Goal: Transaction & Acquisition: Download file/media

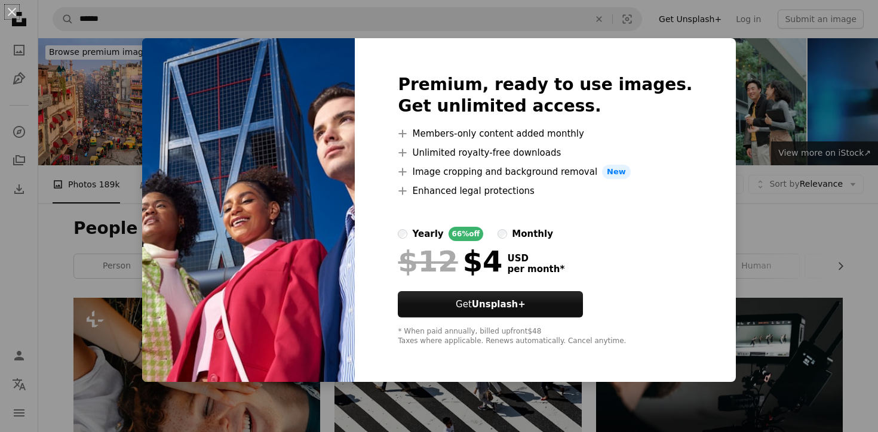
scroll to position [3371, 0]
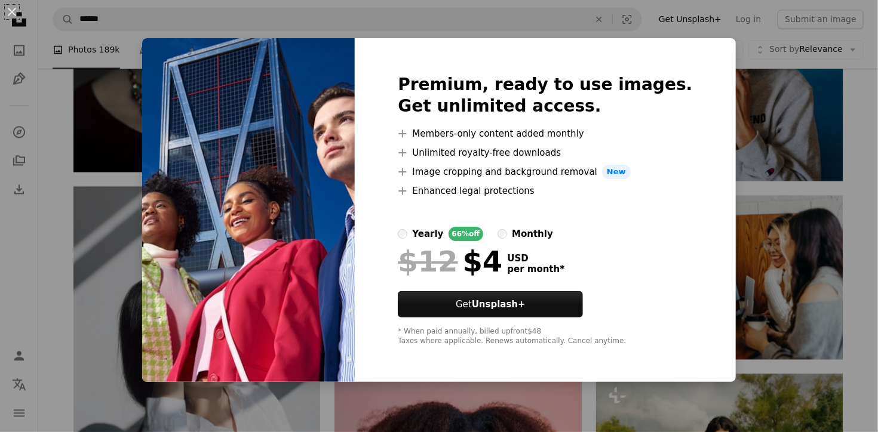
click at [726, 226] on div "An X shape Premium, ready to use images. Get unlimited access. A plus sign Memb…" at bounding box center [439, 216] width 878 height 432
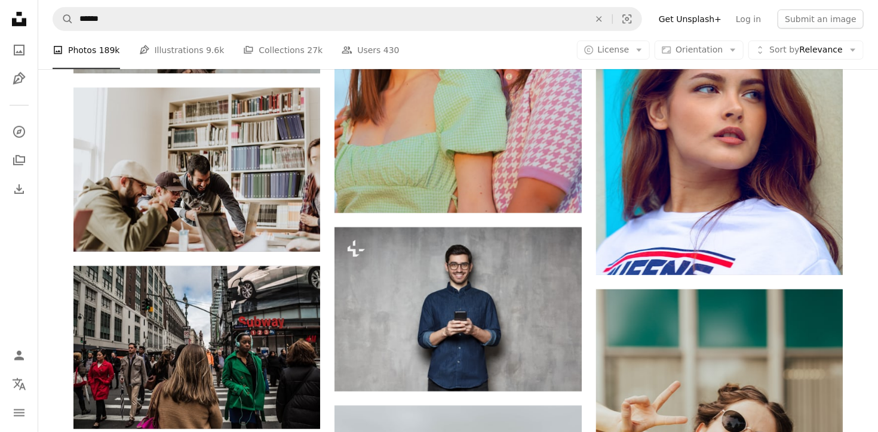
scroll to position [4726, 0]
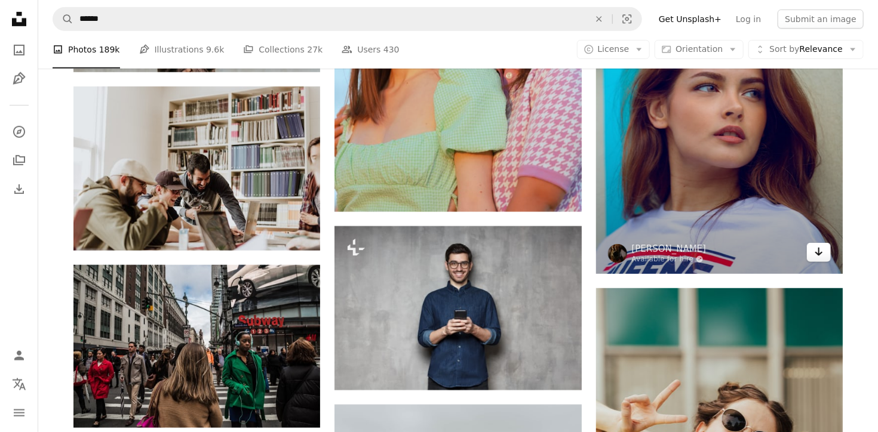
click at [822, 253] on icon "Arrow pointing down" at bounding box center [819, 252] width 10 height 14
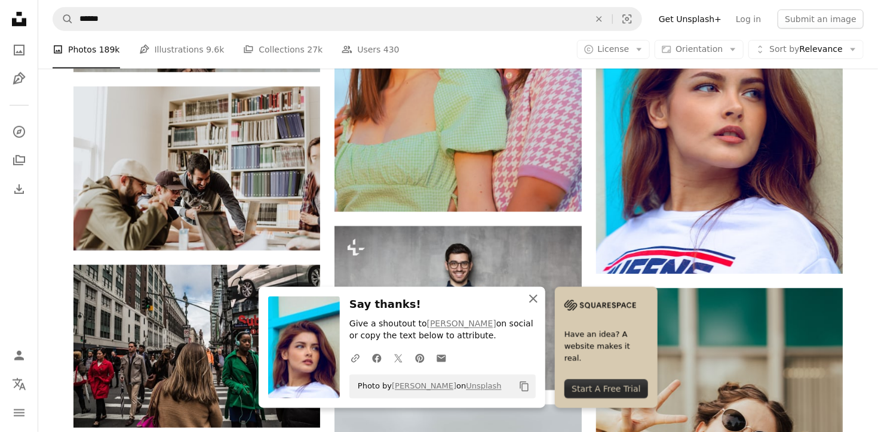
click at [538, 303] on icon "An X shape" at bounding box center [533, 299] width 14 height 14
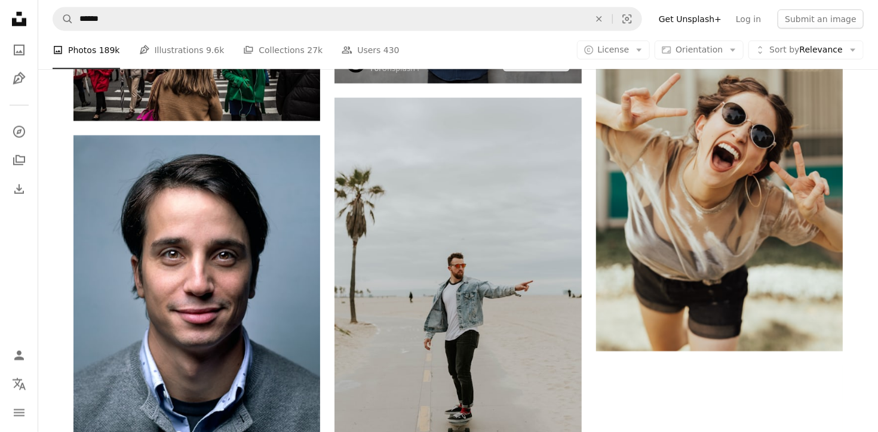
scroll to position [5033, 0]
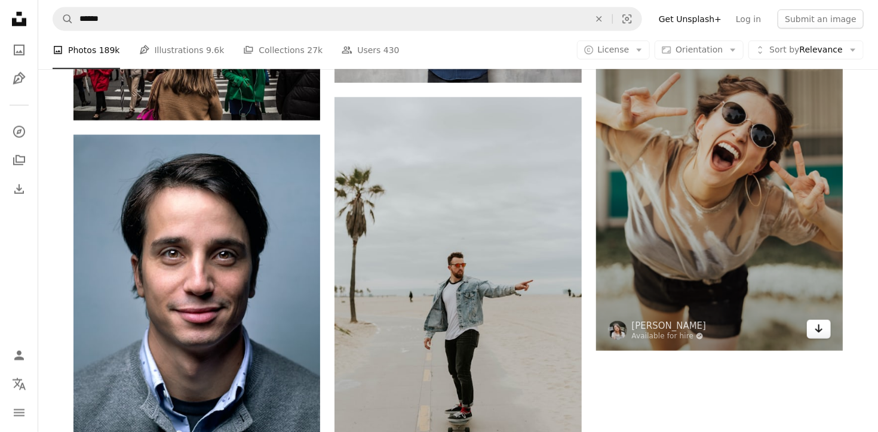
click at [819, 327] on icon "Download" at bounding box center [819, 329] width 8 height 8
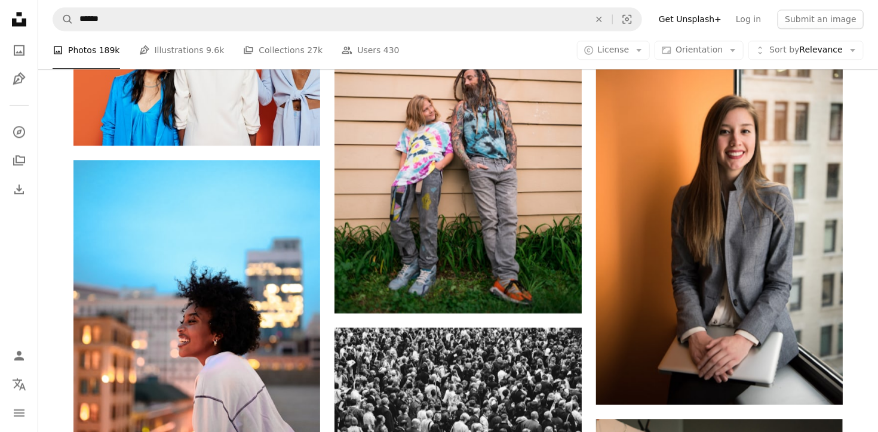
scroll to position [5895, 0]
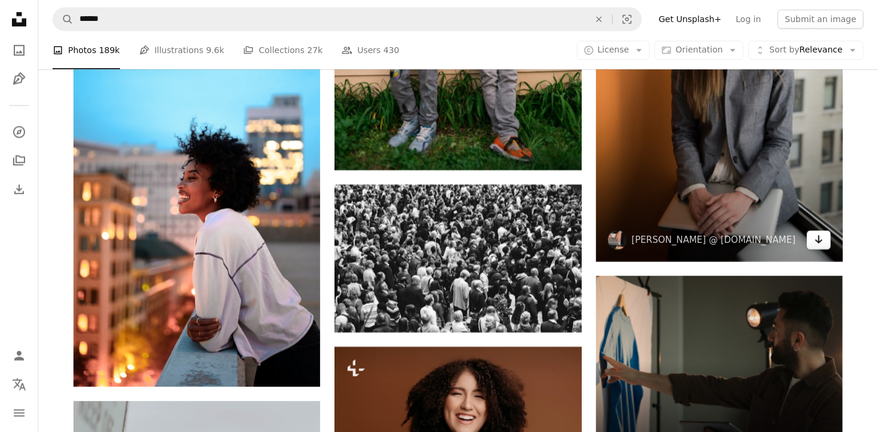
click at [817, 235] on icon "Arrow pointing down" at bounding box center [819, 239] width 10 height 14
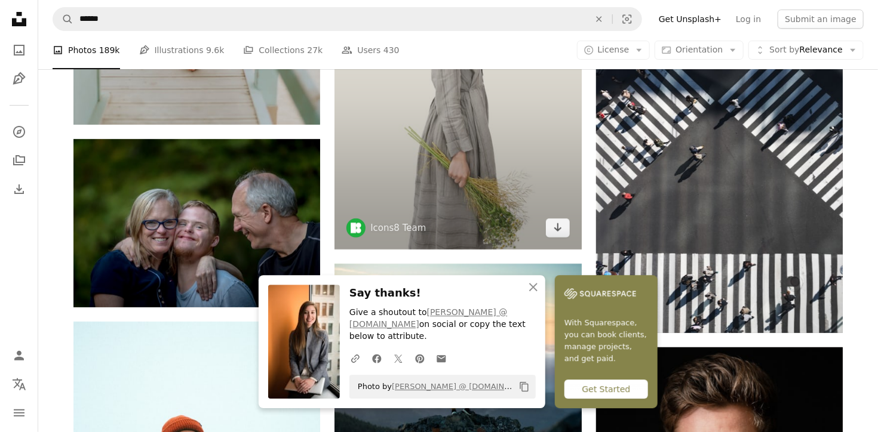
scroll to position [6542, 0]
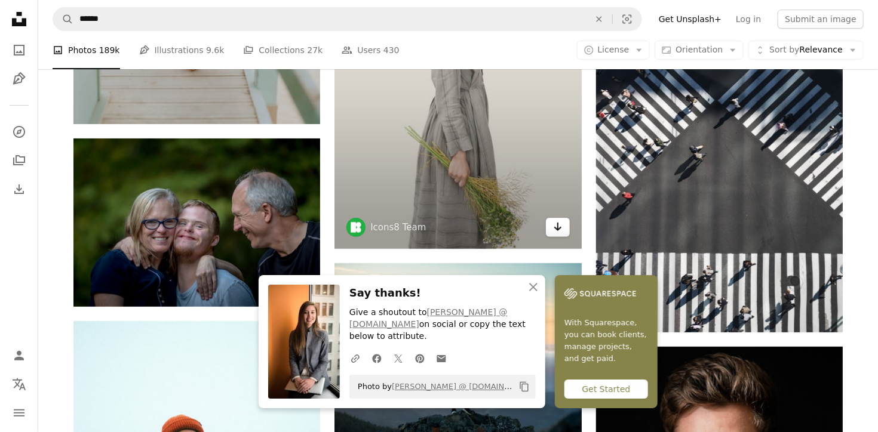
click at [555, 230] on icon "Download" at bounding box center [558, 227] width 8 height 8
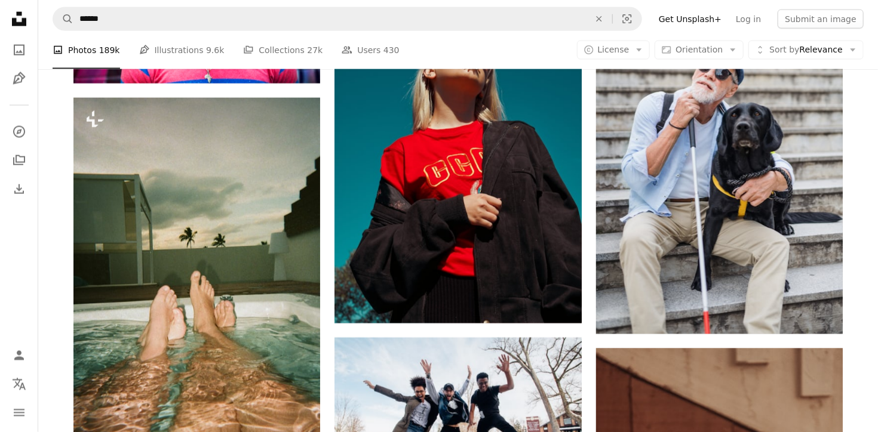
scroll to position [7478, 0]
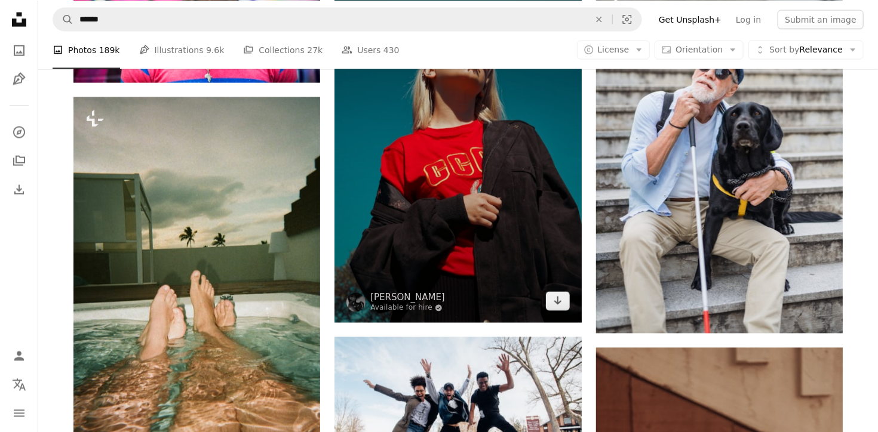
click at [549, 291] on img at bounding box center [457, 137] width 247 height 370
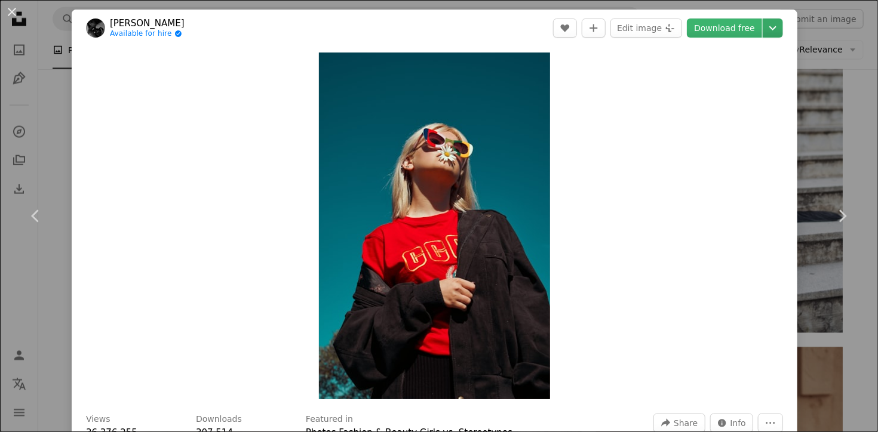
click at [782, 21] on icon "Chevron down" at bounding box center [772, 28] width 19 height 14
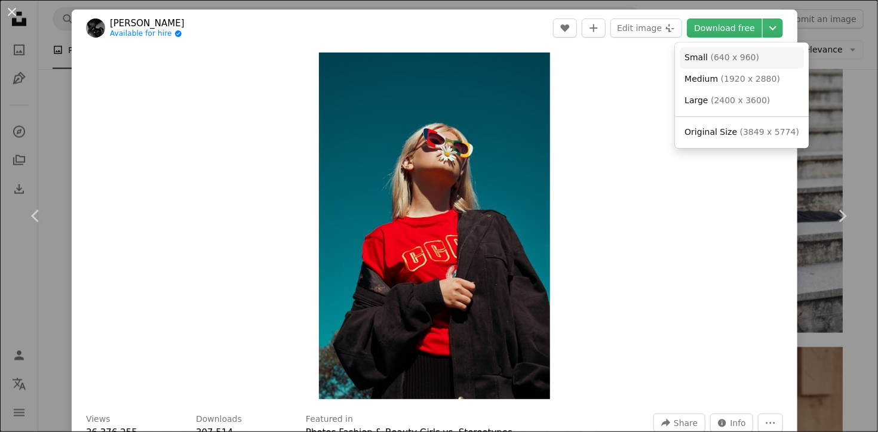
click at [733, 57] on span "( 640 x 960 )" at bounding box center [735, 58] width 49 height 10
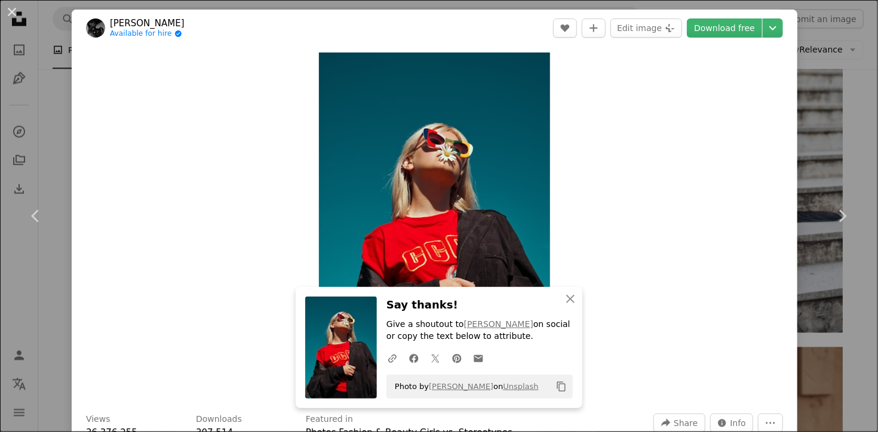
click at [739, 349] on div "Zoom in" at bounding box center [435, 226] width 726 height 359
click at [812, 178] on link "Chevron right" at bounding box center [842, 216] width 72 height 115
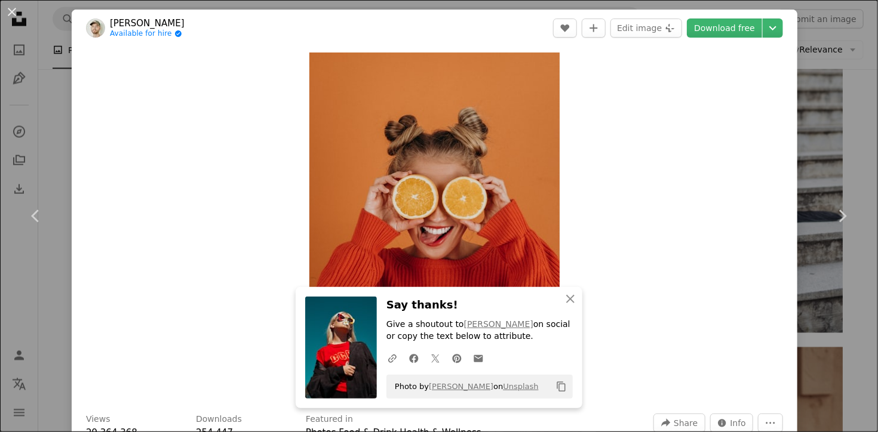
click at [825, 102] on div "An X shape Chevron left Chevron right An X shape Close Say thanks! Give a shout…" at bounding box center [439, 216] width 878 height 432
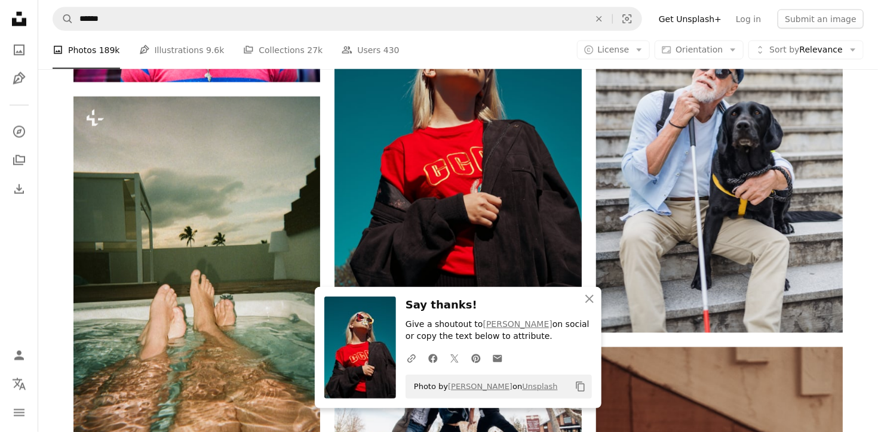
scroll to position [7478, 0]
click at [587, 293] on icon "An X shape" at bounding box center [589, 299] width 14 height 14
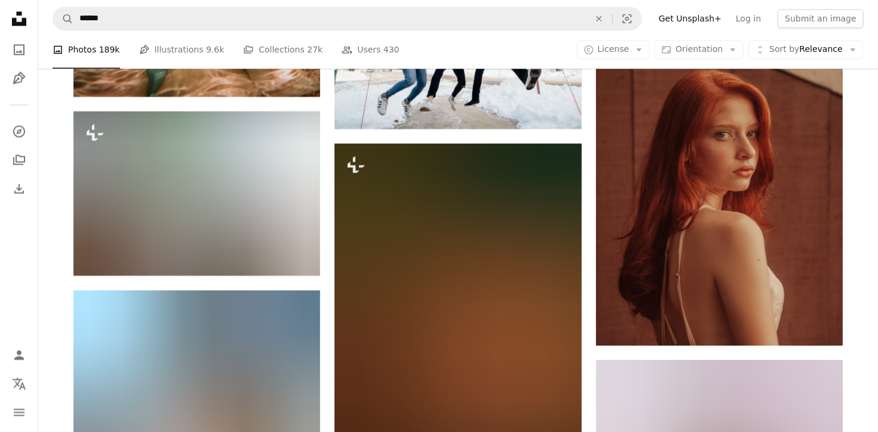
scroll to position [7815, 0]
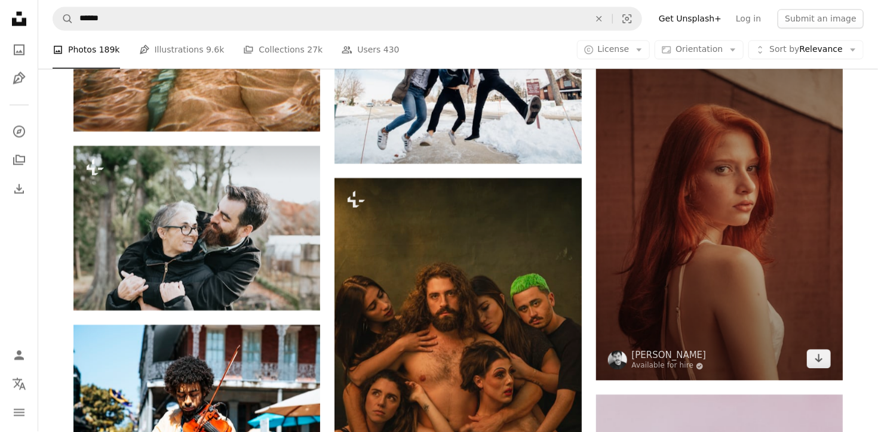
click at [720, 302] on img at bounding box center [719, 196] width 247 height 370
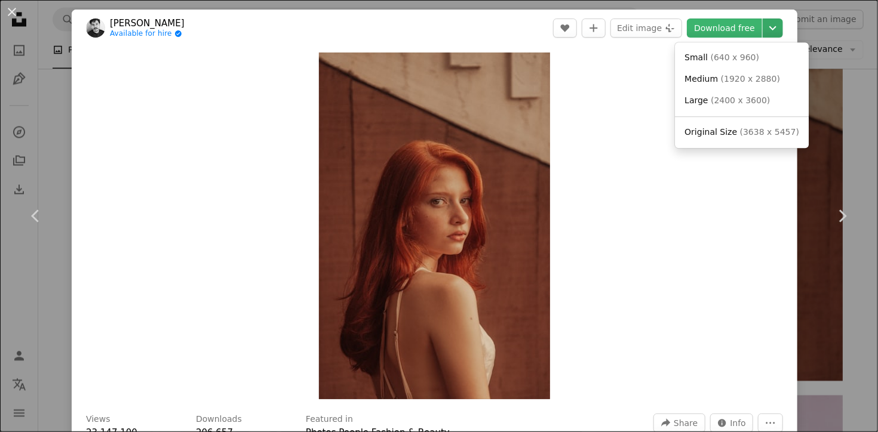
click at [782, 27] on icon "Chevron down" at bounding box center [772, 28] width 19 height 14
click at [753, 55] on link "Small ( 640 x 960 )" at bounding box center [742, 58] width 124 height 22
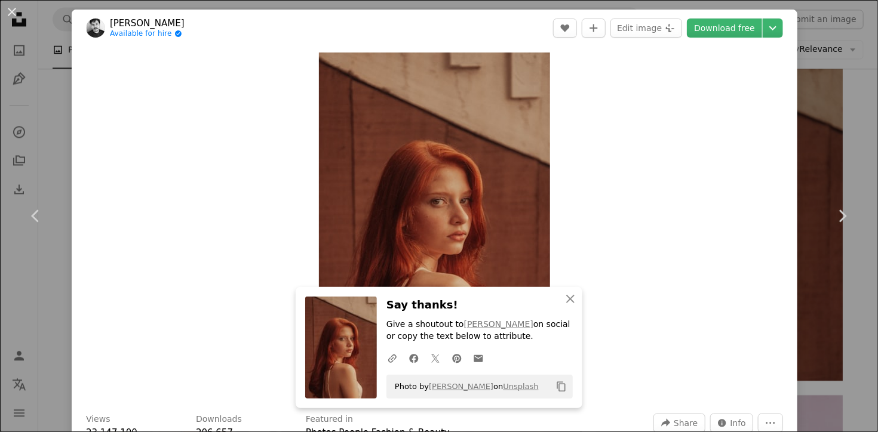
click at [650, 312] on div "Zoom in" at bounding box center [435, 226] width 726 height 359
click at [819, 235] on link "Chevron right" at bounding box center [842, 216] width 72 height 115
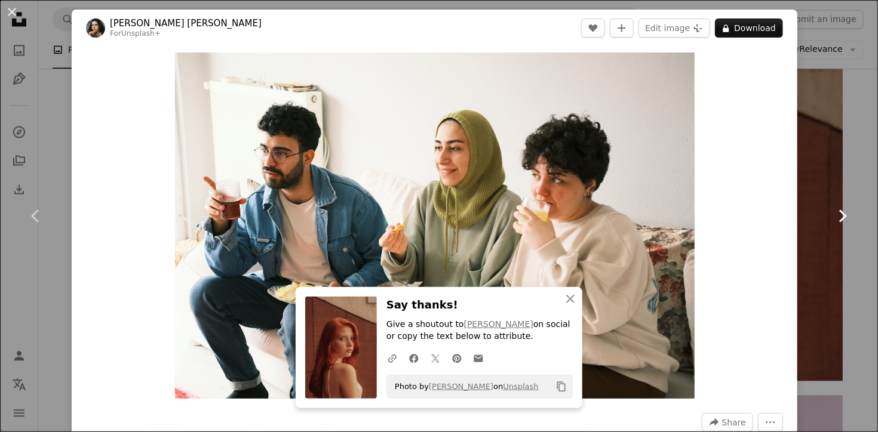
click at [817, 231] on link "Chevron right" at bounding box center [842, 216] width 72 height 115
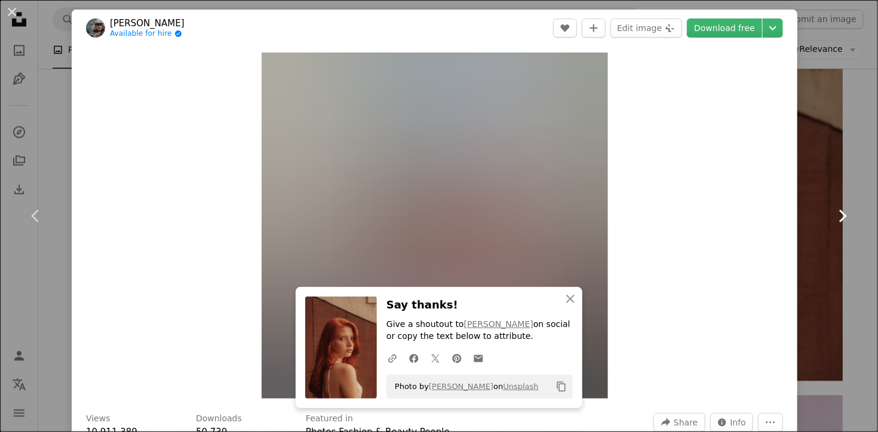
click at [817, 231] on link "Chevron right" at bounding box center [842, 216] width 72 height 115
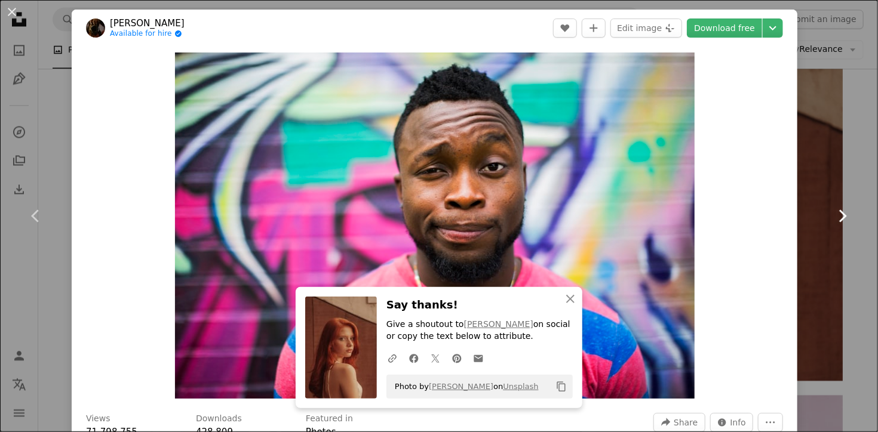
click at [817, 231] on link "Chevron right" at bounding box center [842, 216] width 72 height 115
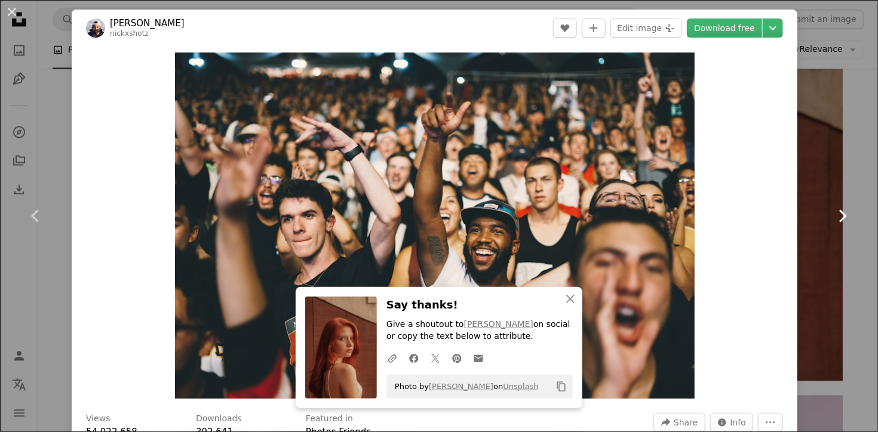
click at [817, 231] on link "Chevron right" at bounding box center [842, 216] width 72 height 115
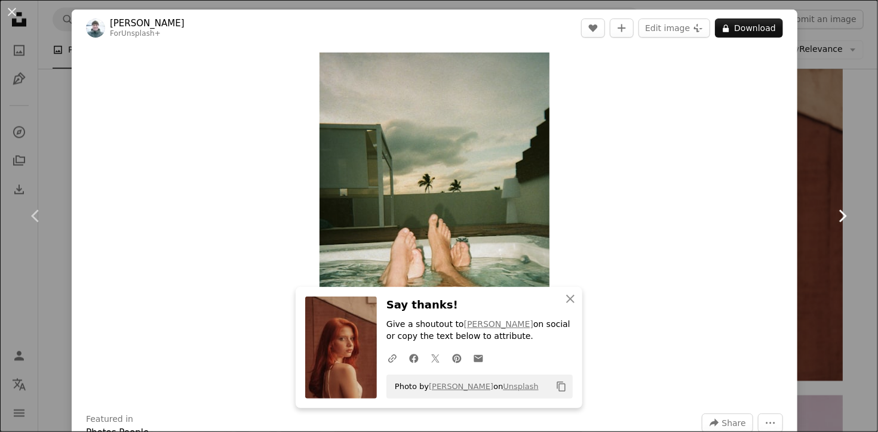
click at [817, 231] on link "Chevron right" at bounding box center [842, 216] width 72 height 115
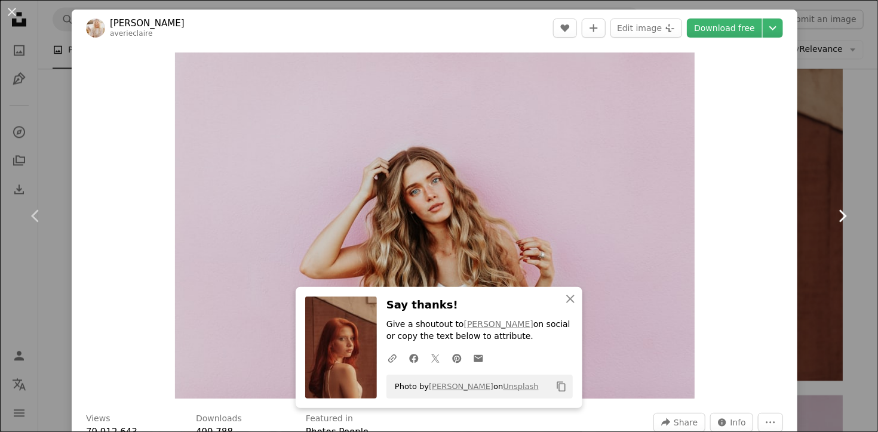
click at [817, 231] on link "Chevron right" at bounding box center [842, 216] width 72 height 115
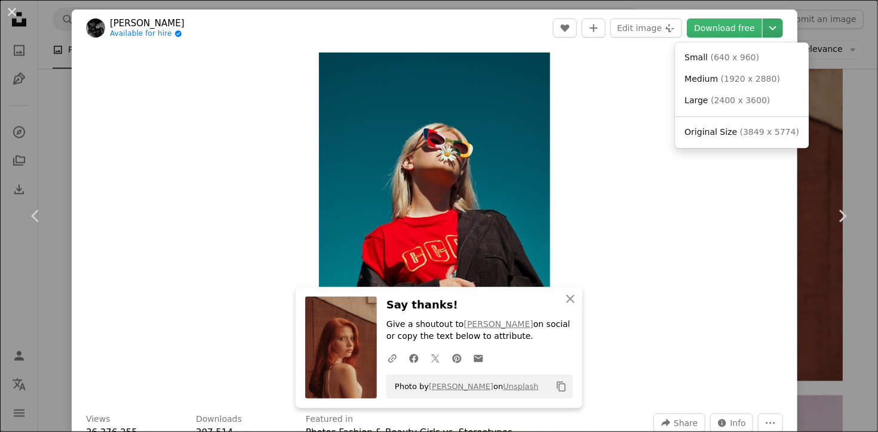
click at [777, 23] on icon "Chevron down" at bounding box center [772, 28] width 19 height 14
click at [747, 56] on span "( 640 x 960 )" at bounding box center [735, 58] width 49 height 10
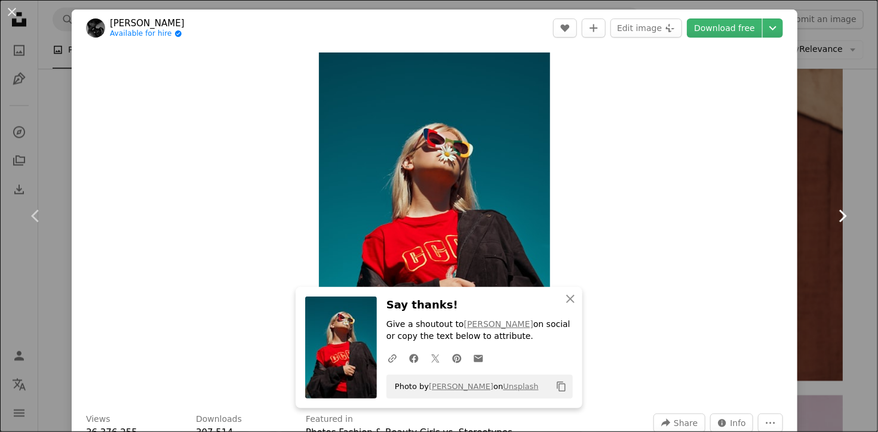
click at [825, 210] on link "Chevron right" at bounding box center [842, 216] width 72 height 115
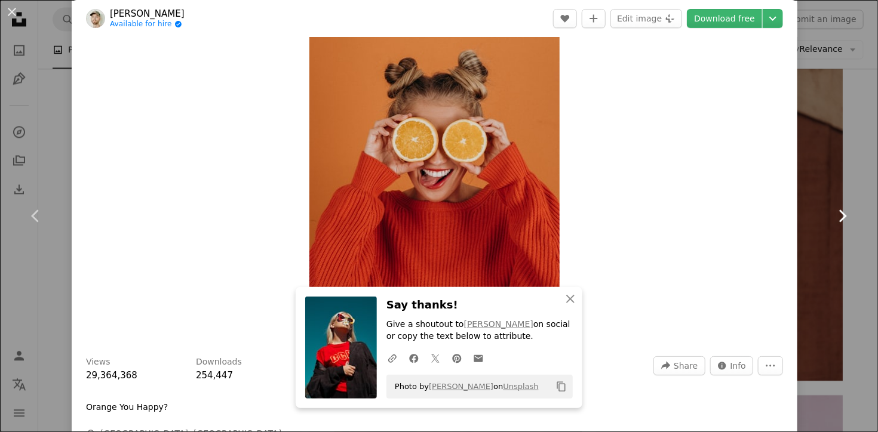
scroll to position [54, 0]
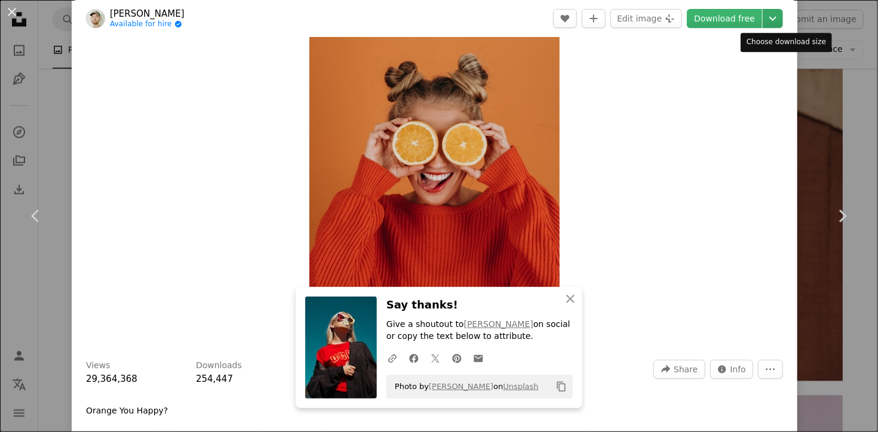
click at [778, 16] on icon "Chevron down" at bounding box center [772, 18] width 19 height 14
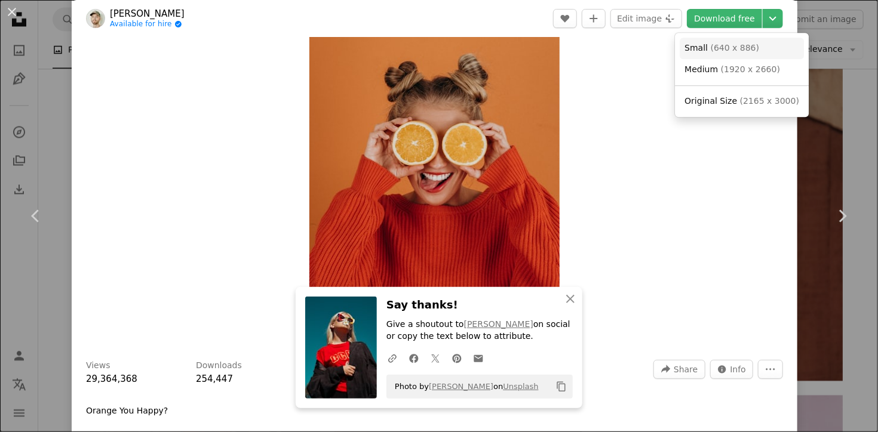
click at [749, 45] on link "Small ( 640 x 886 )" at bounding box center [742, 49] width 124 height 22
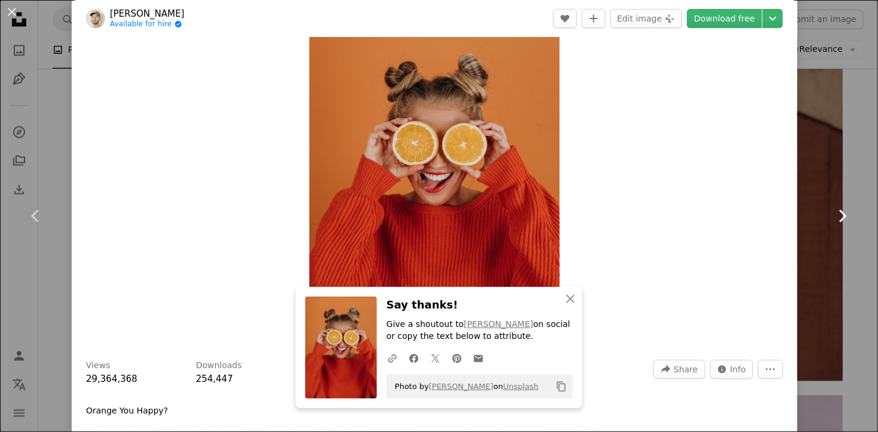
click at [830, 176] on link "Chevron right" at bounding box center [842, 216] width 72 height 115
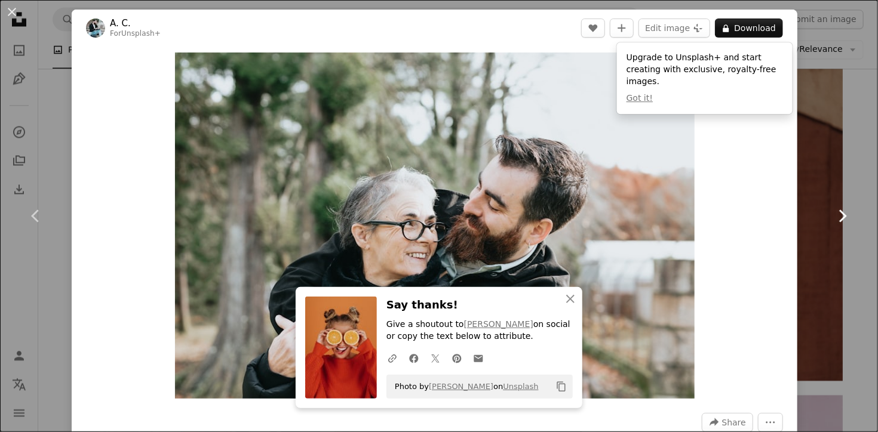
click at [824, 201] on link "Chevron right" at bounding box center [842, 216] width 72 height 115
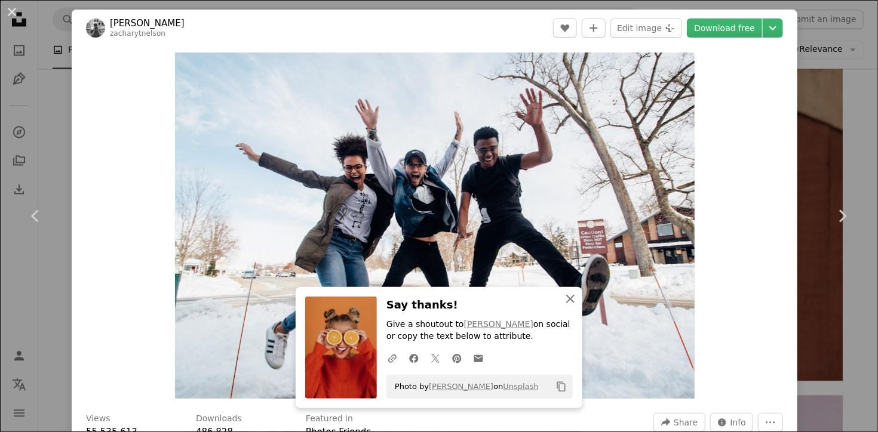
click at [566, 295] on icon "An X shape" at bounding box center [570, 299] width 14 height 14
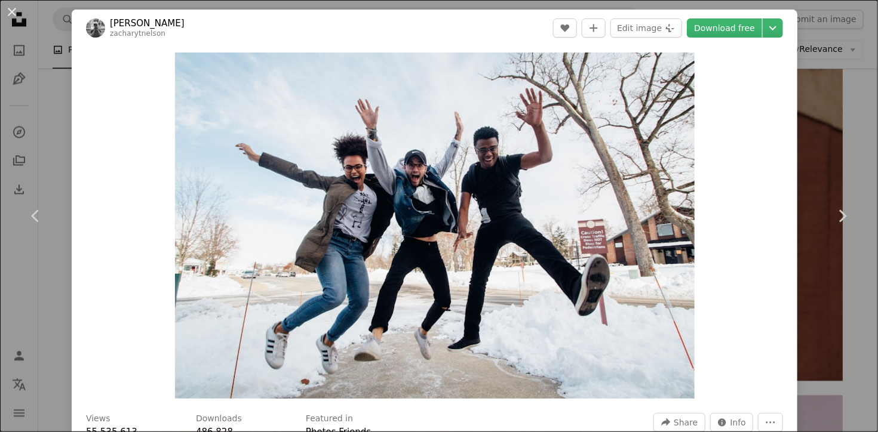
click at [824, 112] on div "An X shape Chevron left Chevron right [PERSON_NAME] zacharytnelson A heart A pl…" at bounding box center [439, 216] width 878 height 432
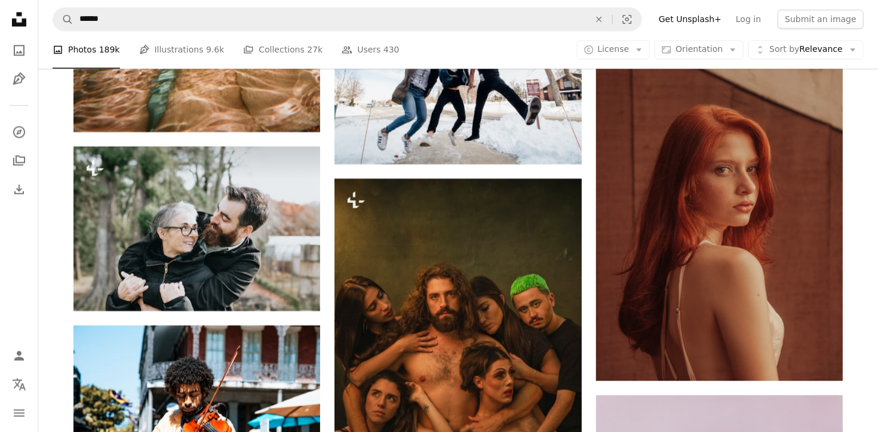
scroll to position [7816, 0]
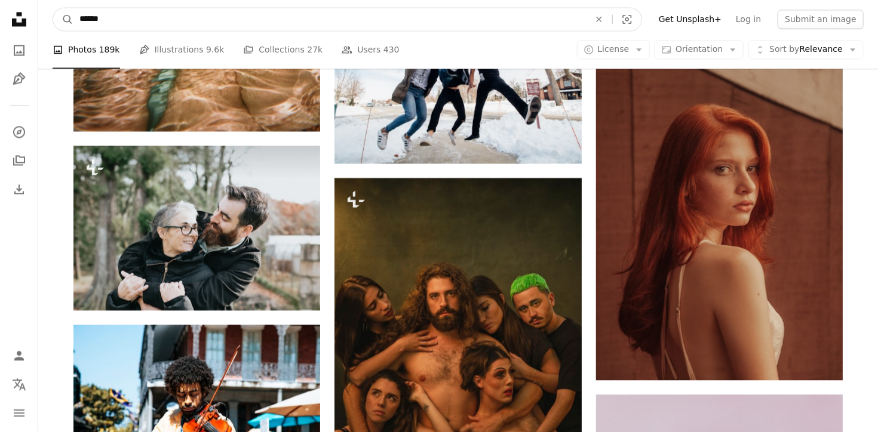
click at [121, 19] on input "******" at bounding box center [329, 19] width 512 height 23
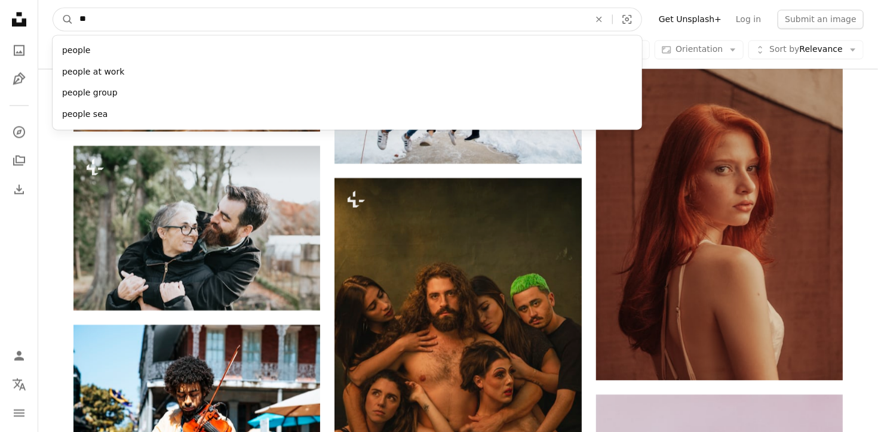
type input "*"
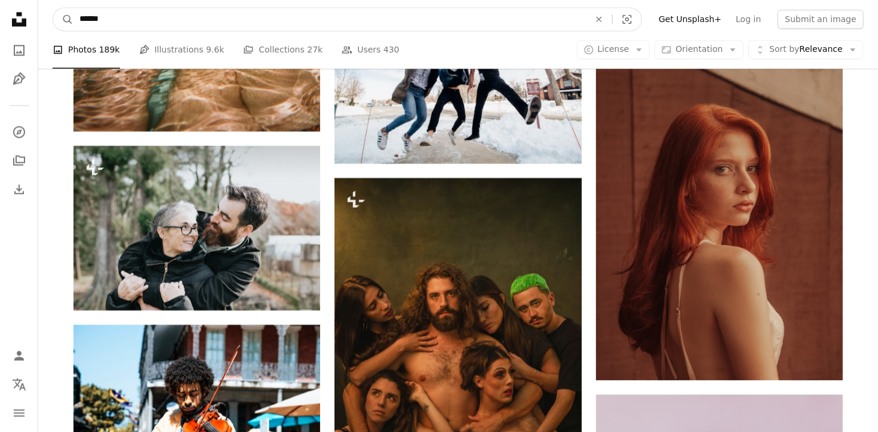
type input "******"
click at [53, 8] on button "A magnifying glass" at bounding box center [63, 19] width 20 height 23
